Goal: Information Seeking & Learning: Learn about a topic

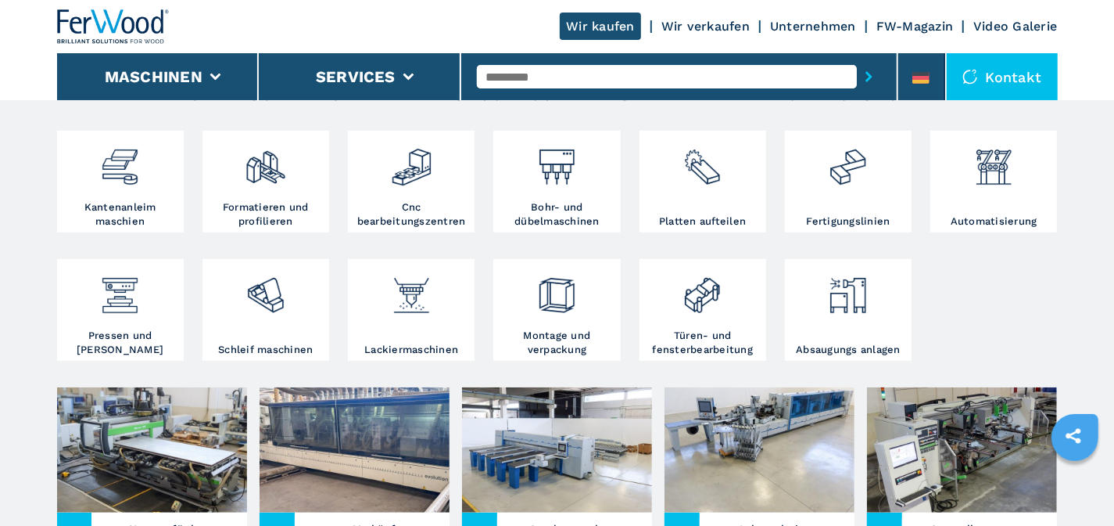
scroll to position [293, 0]
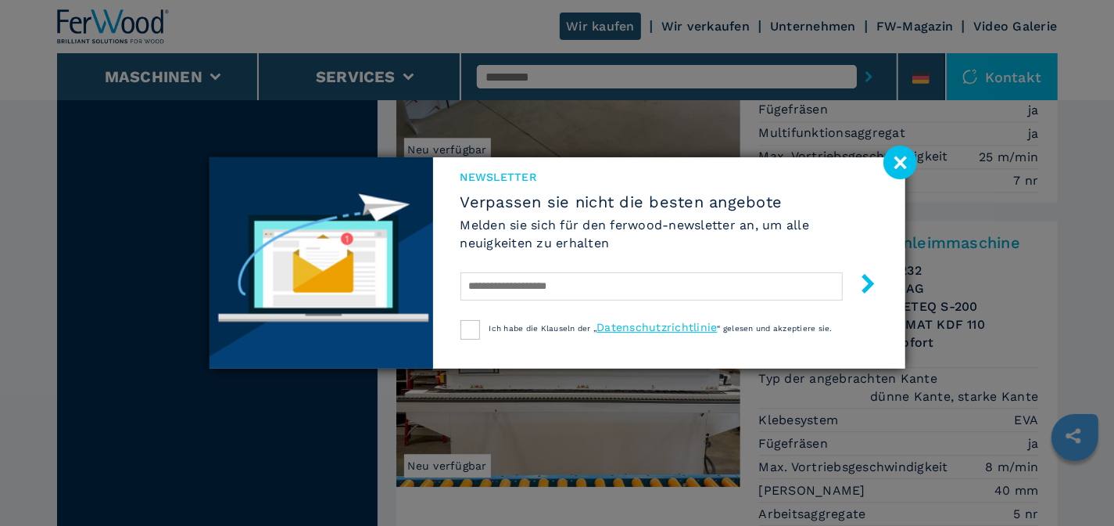
scroll to position [2491, 0]
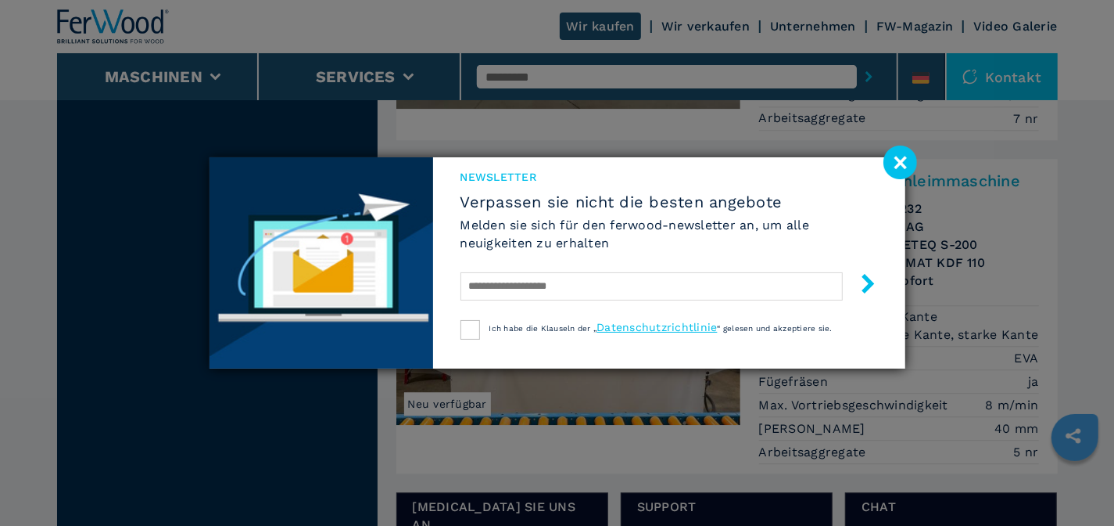
click at [899, 161] on image at bounding box center [901, 162] width 34 height 34
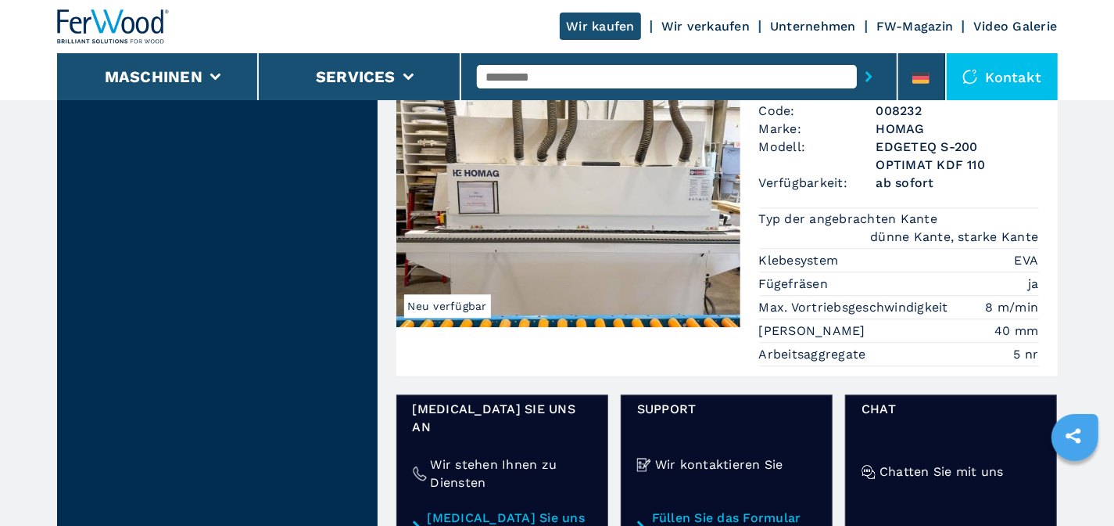
scroll to position [1905, 0]
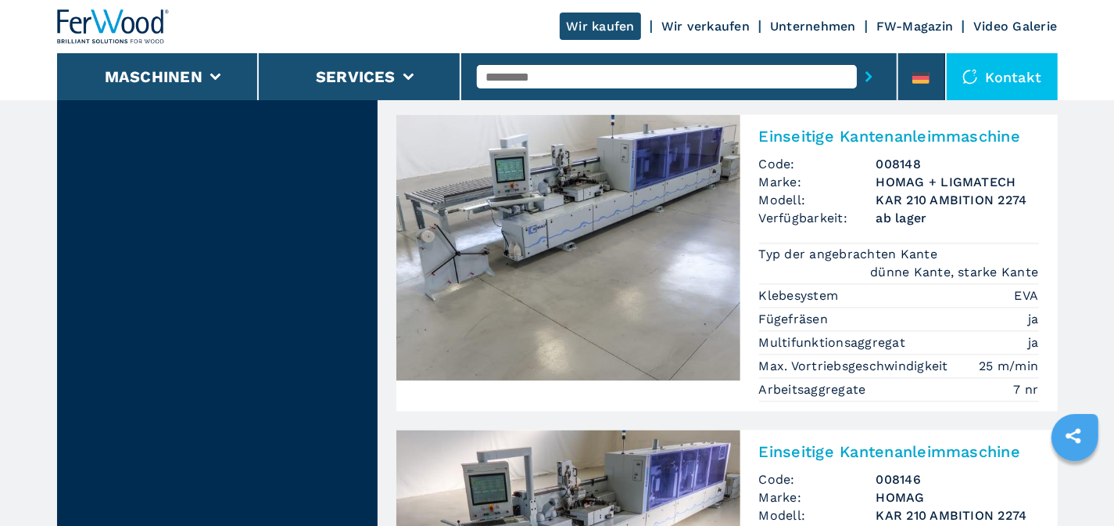
click at [515, 74] on input "text" at bounding box center [667, 76] width 380 height 23
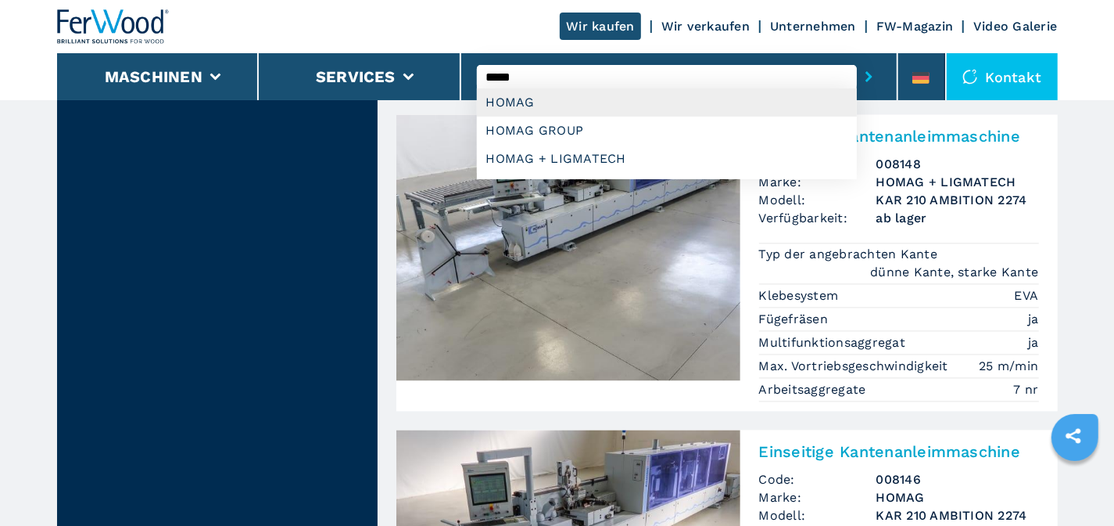
click at [516, 103] on div "HOMAG" at bounding box center [667, 102] width 380 height 28
type input "*****"
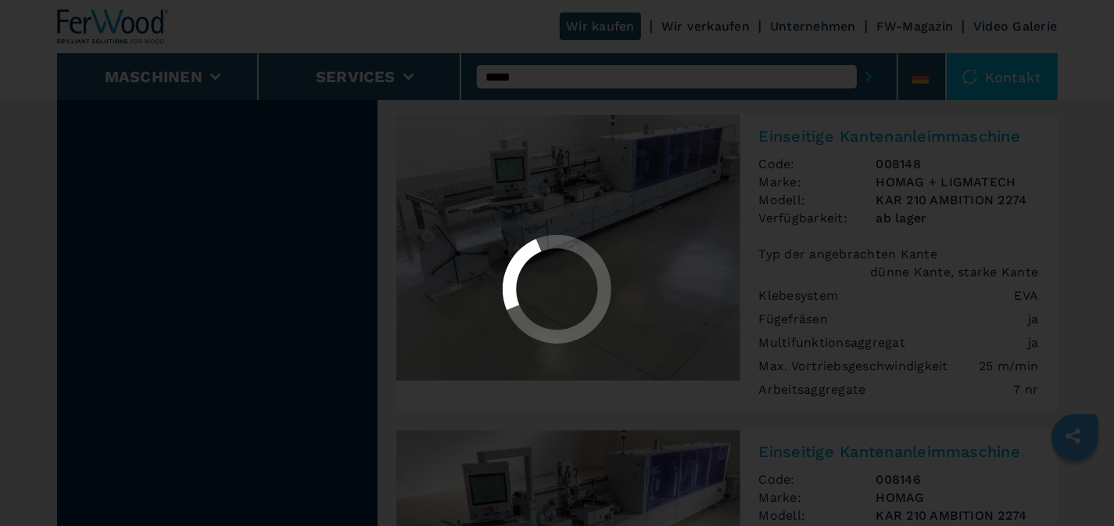
select select "*****"
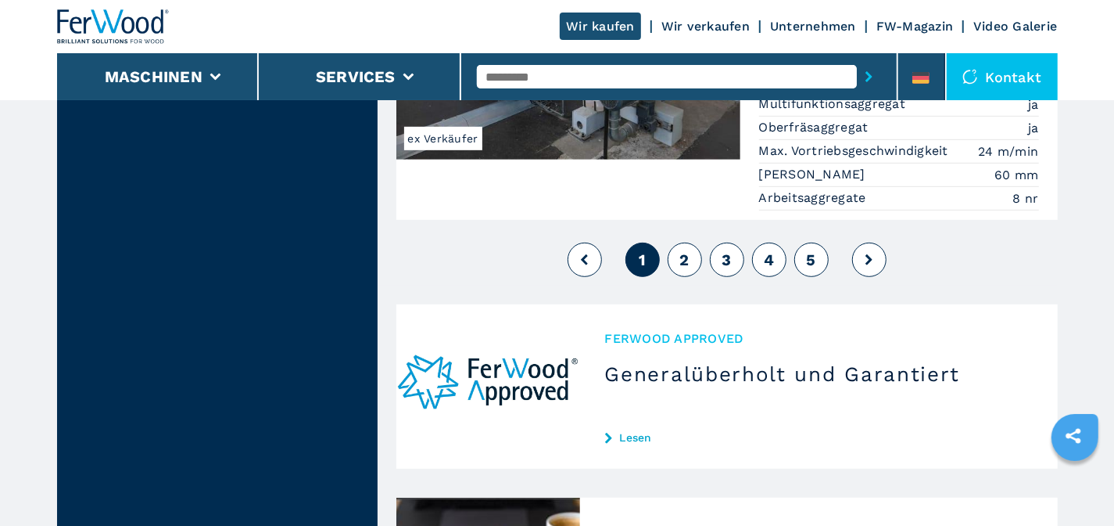
scroll to position [4300, 0]
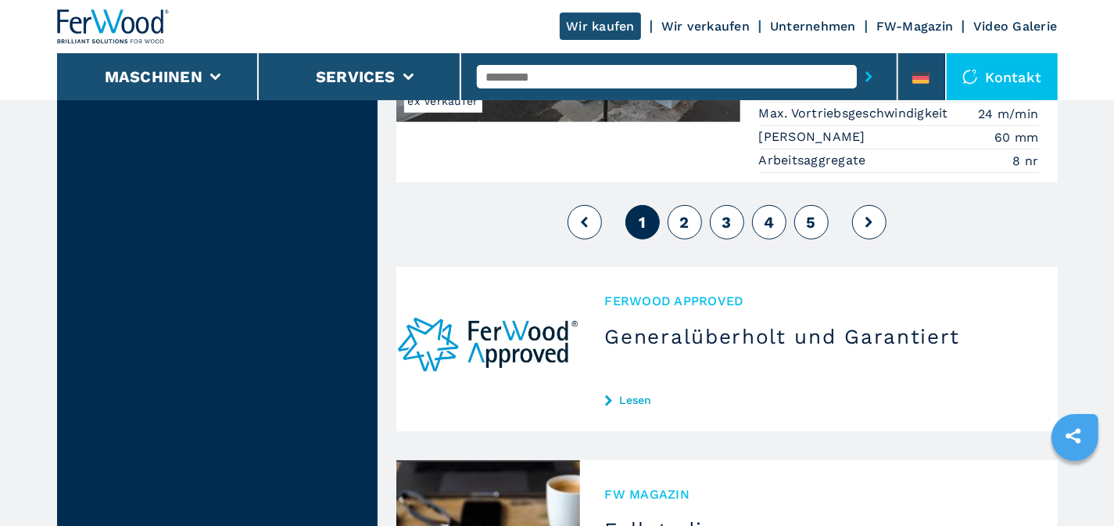
click at [686, 213] on span "2" at bounding box center [684, 222] width 9 height 19
select select
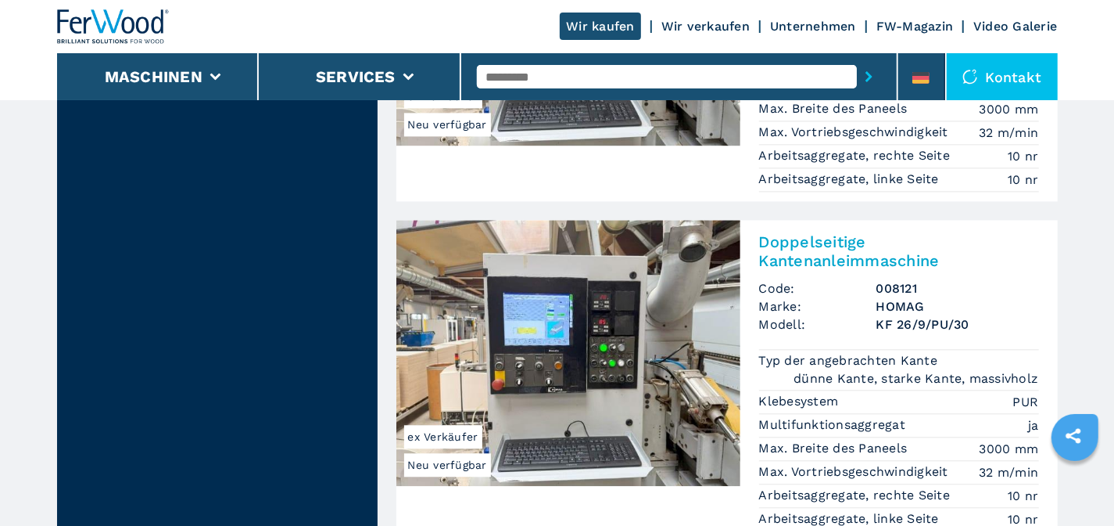
scroll to position [2247, 0]
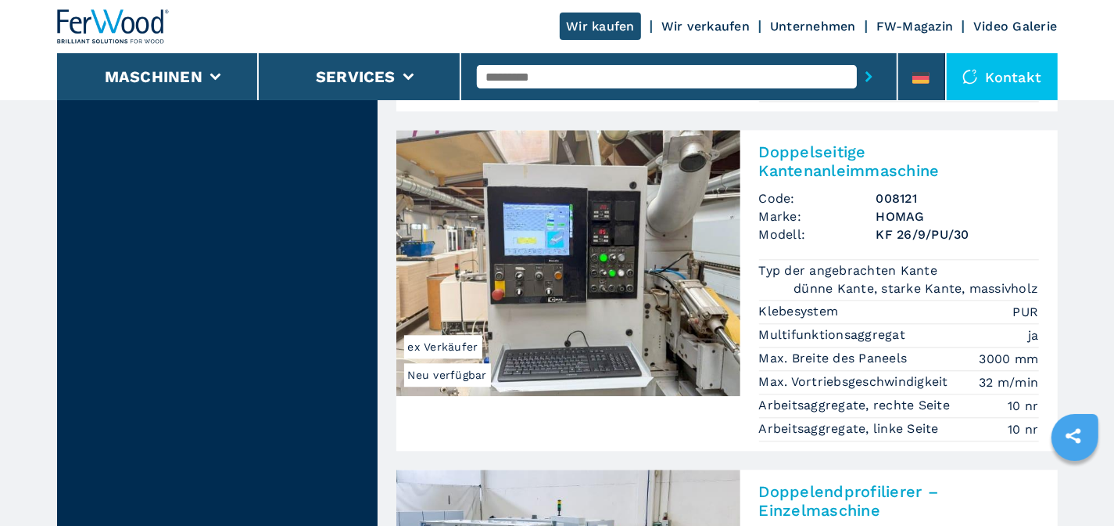
click at [453, 337] on span "ex Verkäufer" at bounding box center [443, 346] width 78 height 23
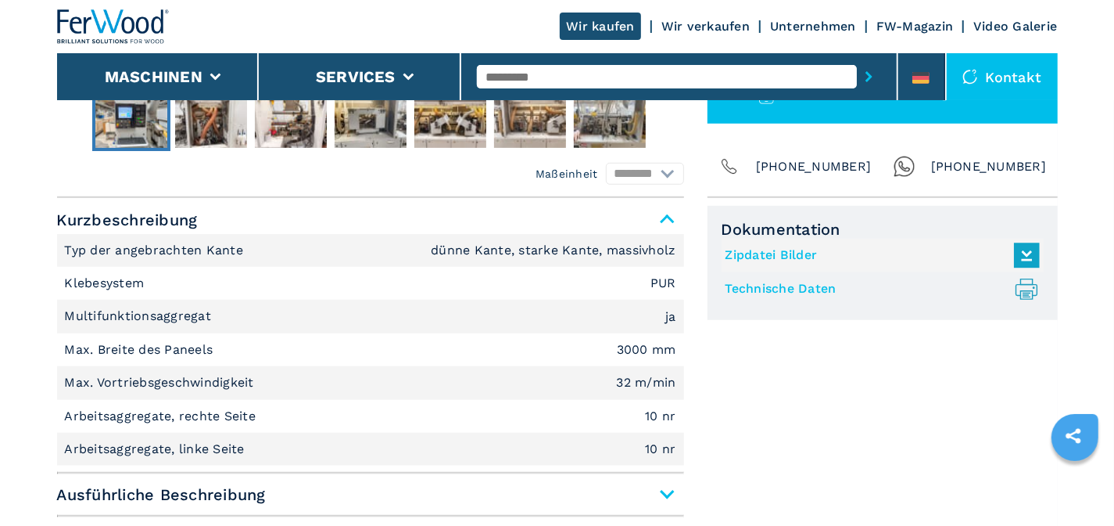
scroll to position [782, 0]
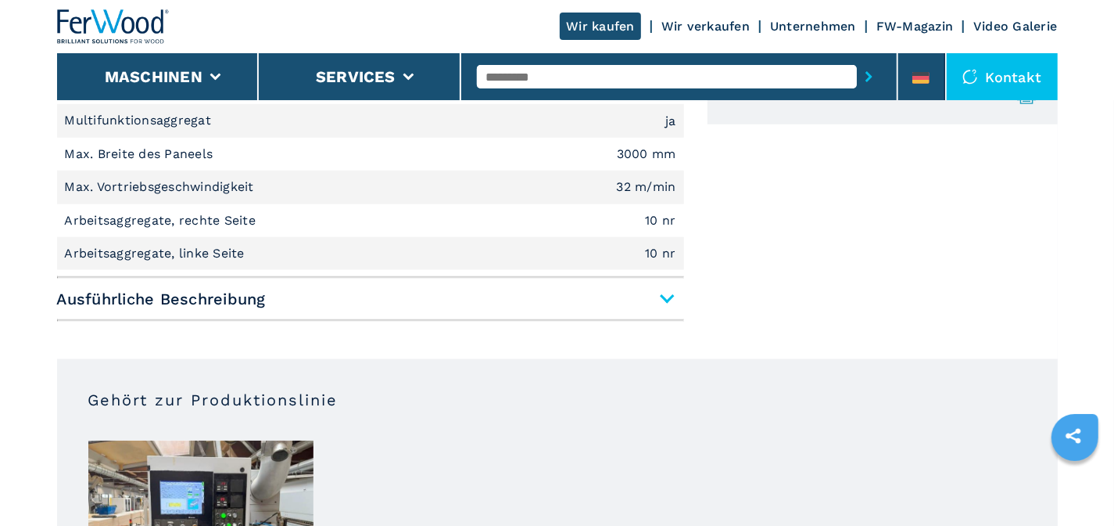
click at [666, 298] on span "Ausführliche Beschreibung" at bounding box center [370, 299] width 627 height 28
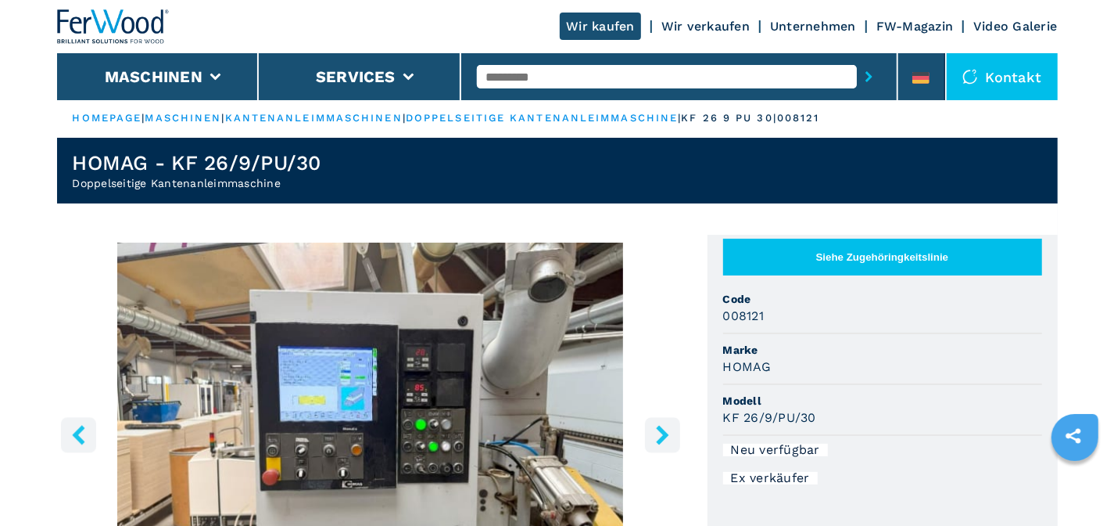
scroll to position [0, 0]
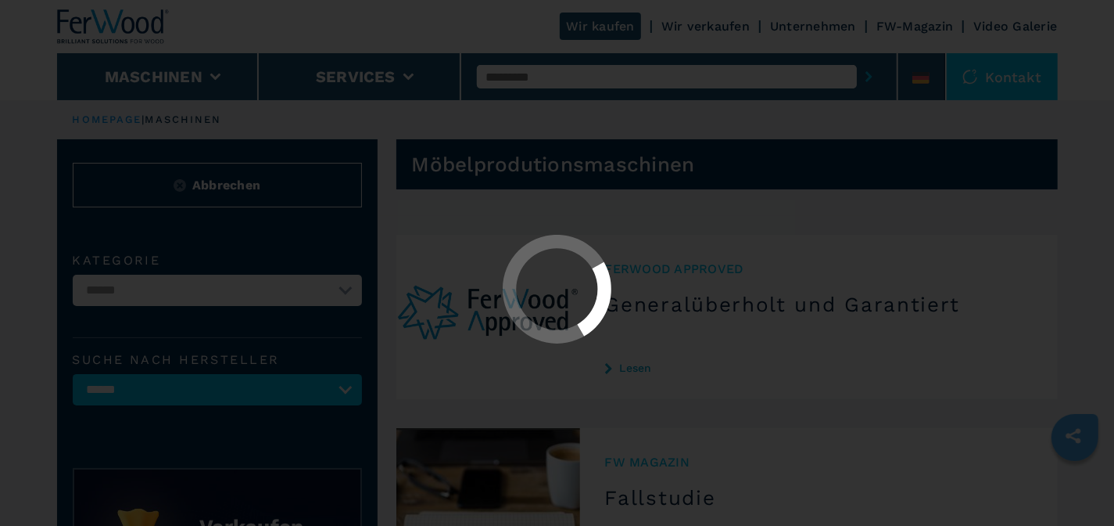
select select "*****"
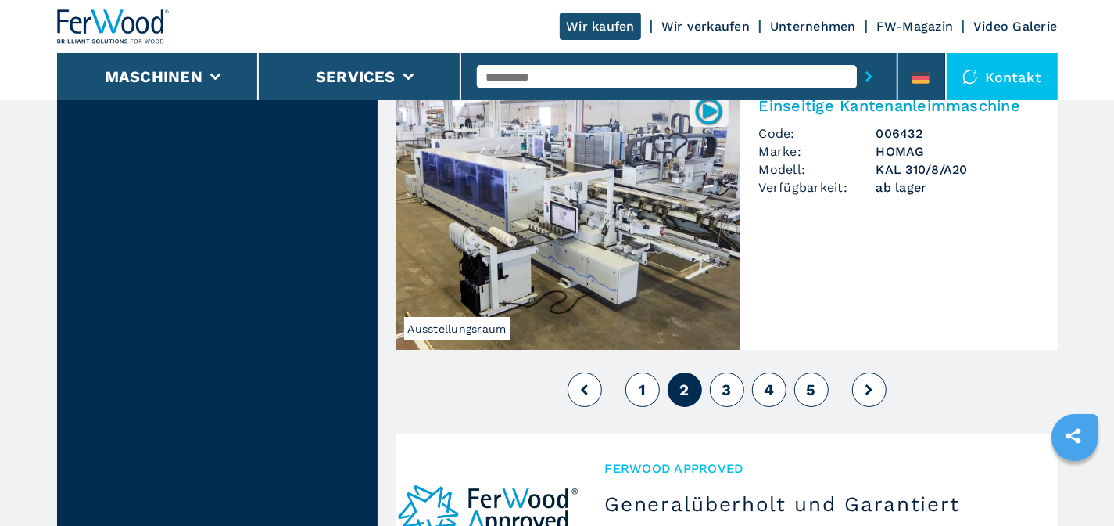
scroll to position [3518, 0]
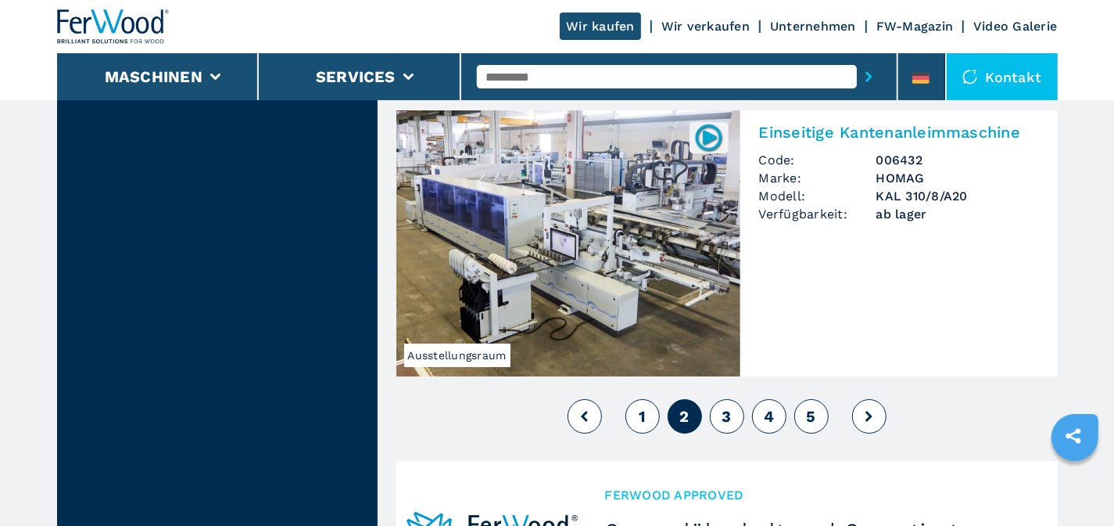
click at [730, 407] on span "3" at bounding box center [726, 416] width 9 height 19
select select
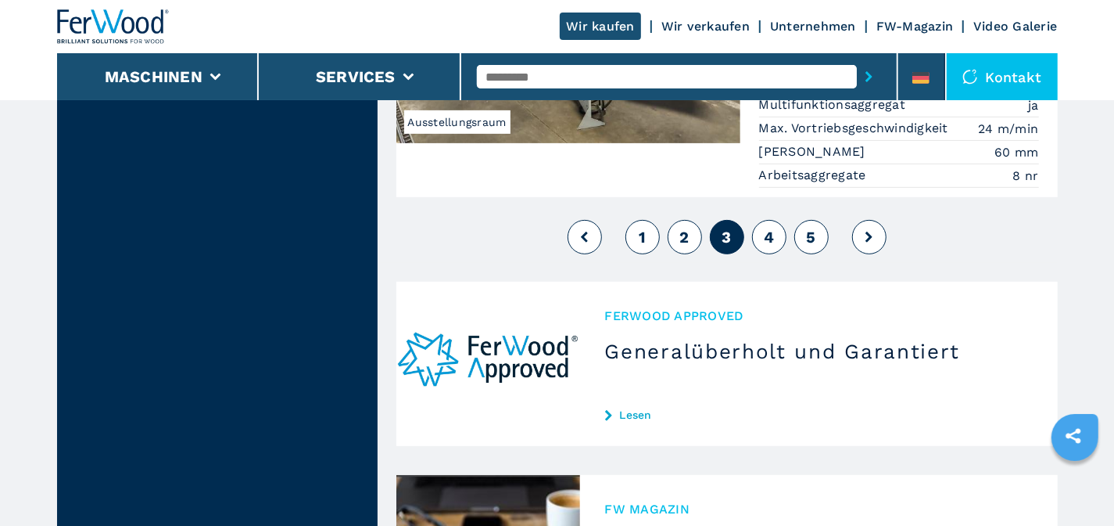
scroll to position [4106, 0]
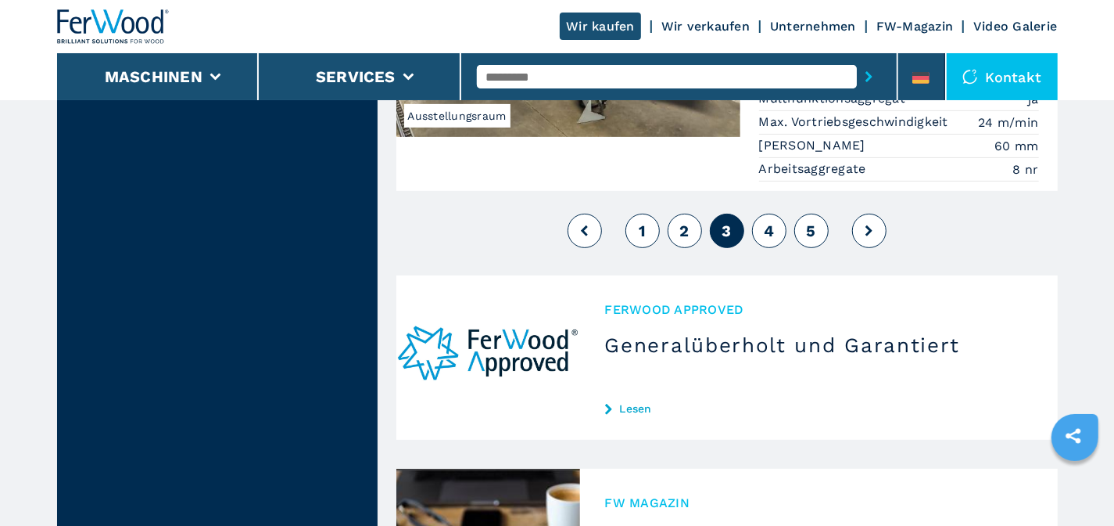
click at [768, 221] on span "4" at bounding box center [769, 230] width 10 height 19
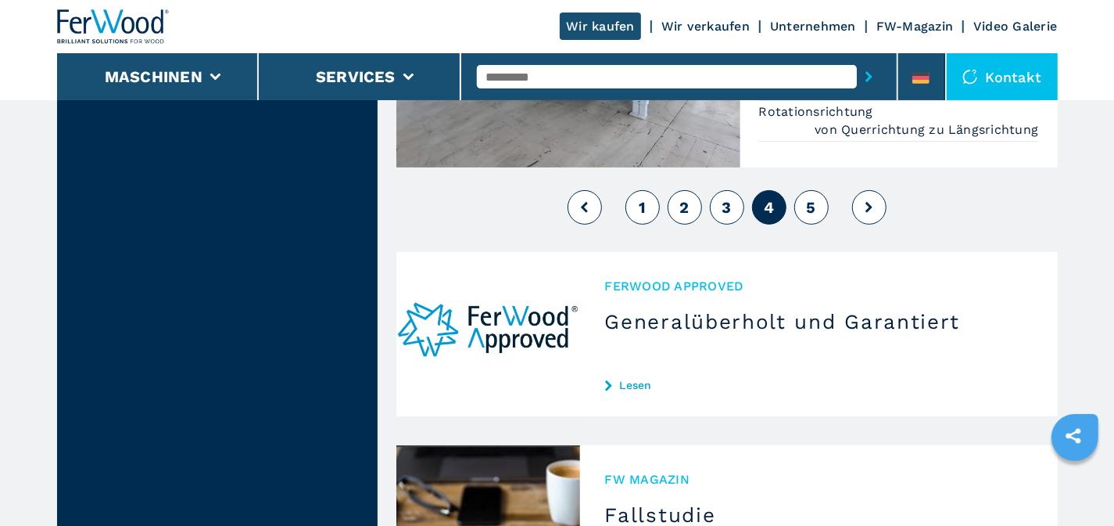
scroll to position [4083, 0]
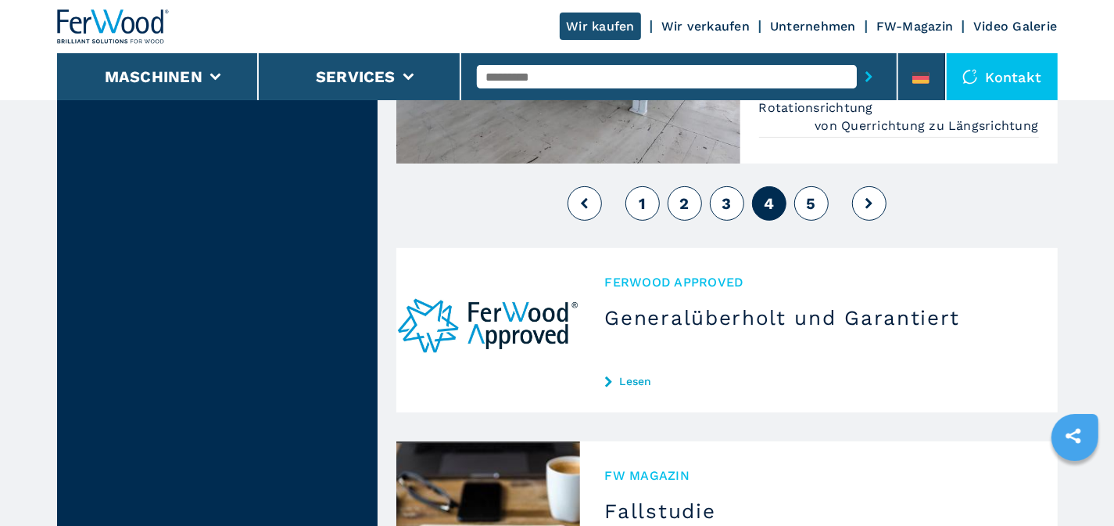
click at [811, 194] on span "5" at bounding box center [810, 203] width 9 height 19
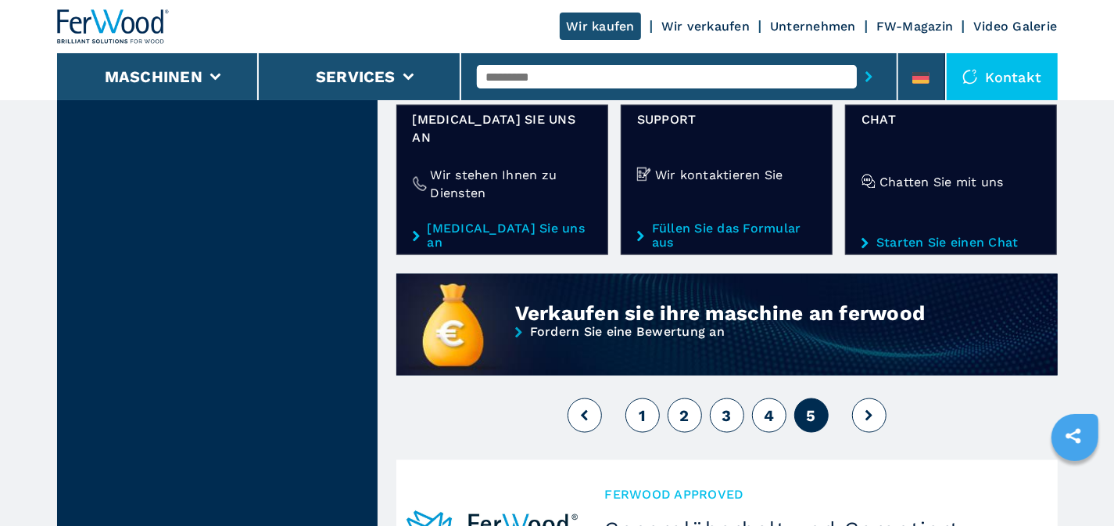
scroll to position [1466, 0]
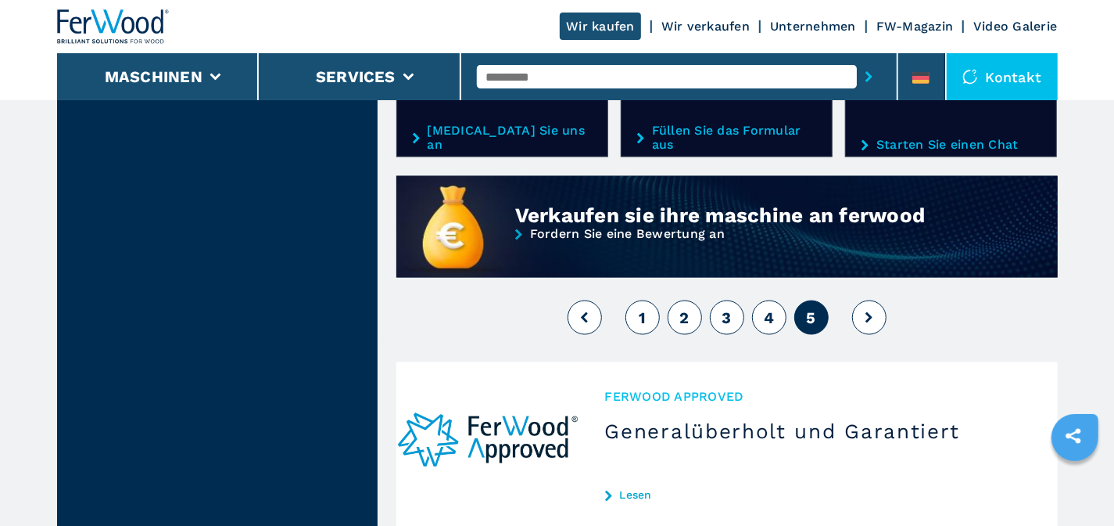
click at [870, 312] on icon at bounding box center [869, 317] width 7 height 11
click at [866, 312] on icon at bounding box center [869, 317] width 7 height 11
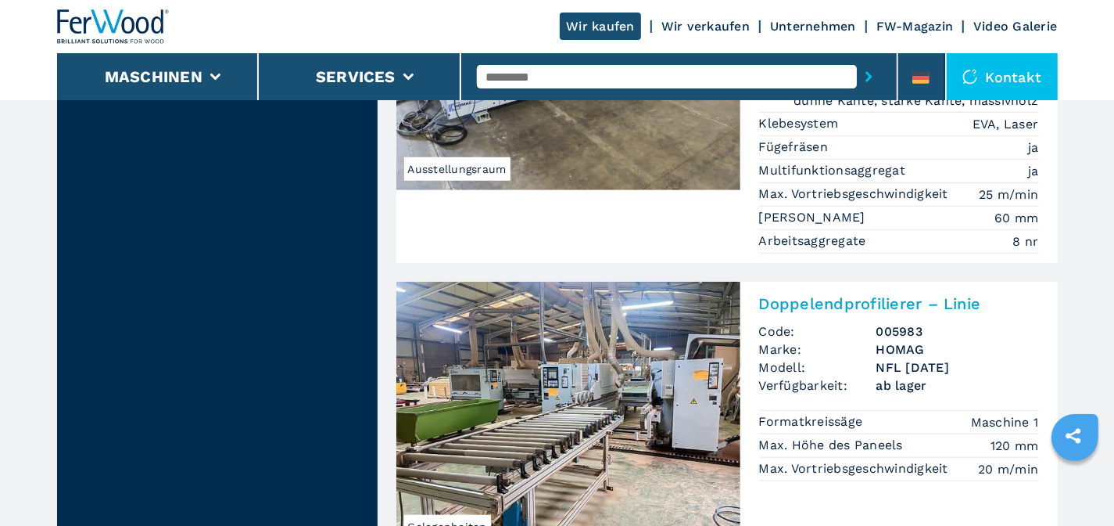
scroll to position [0, 0]
